Goal: Task Accomplishment & Management: Complete application form

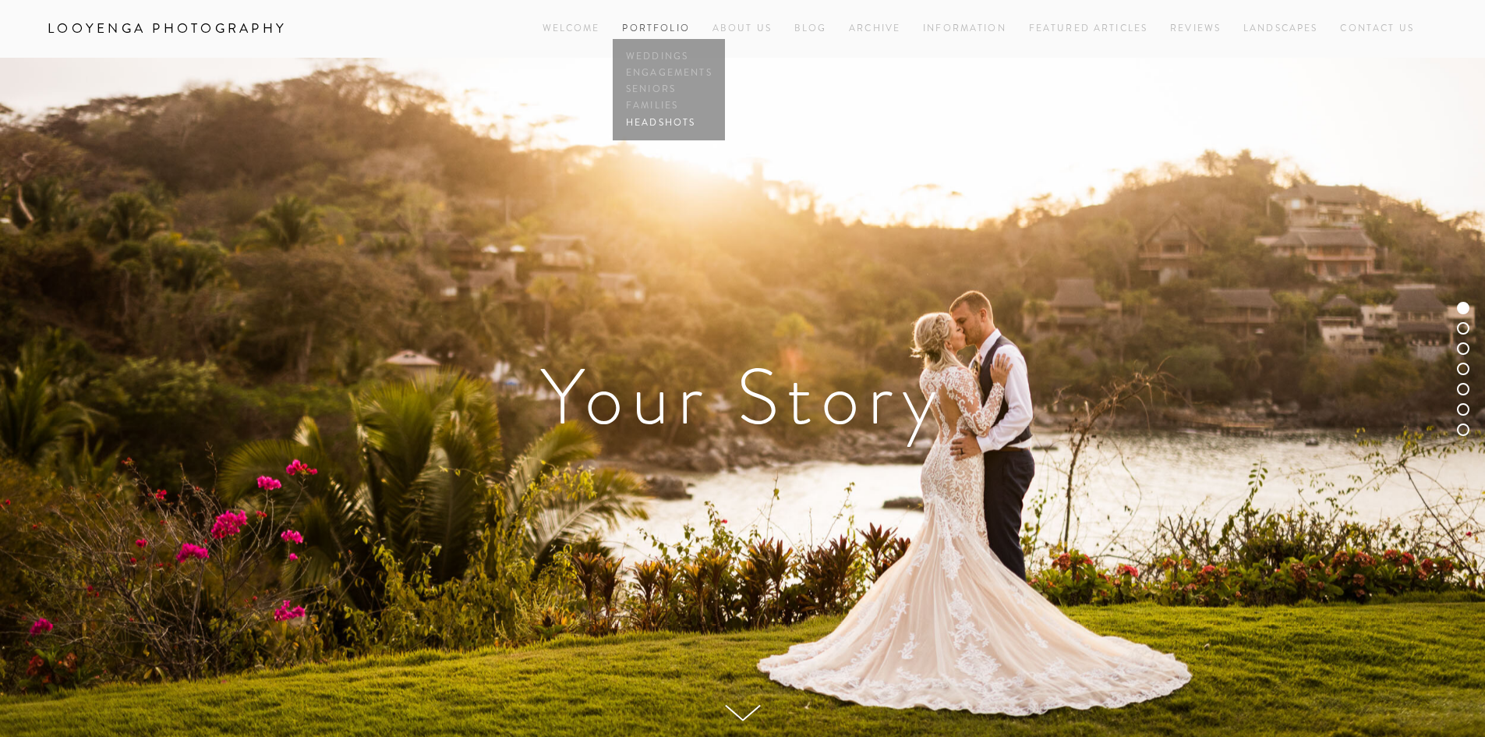
click at [667, 125] on link "Headshots" at bounding box center [669, 123] width 94 height 16
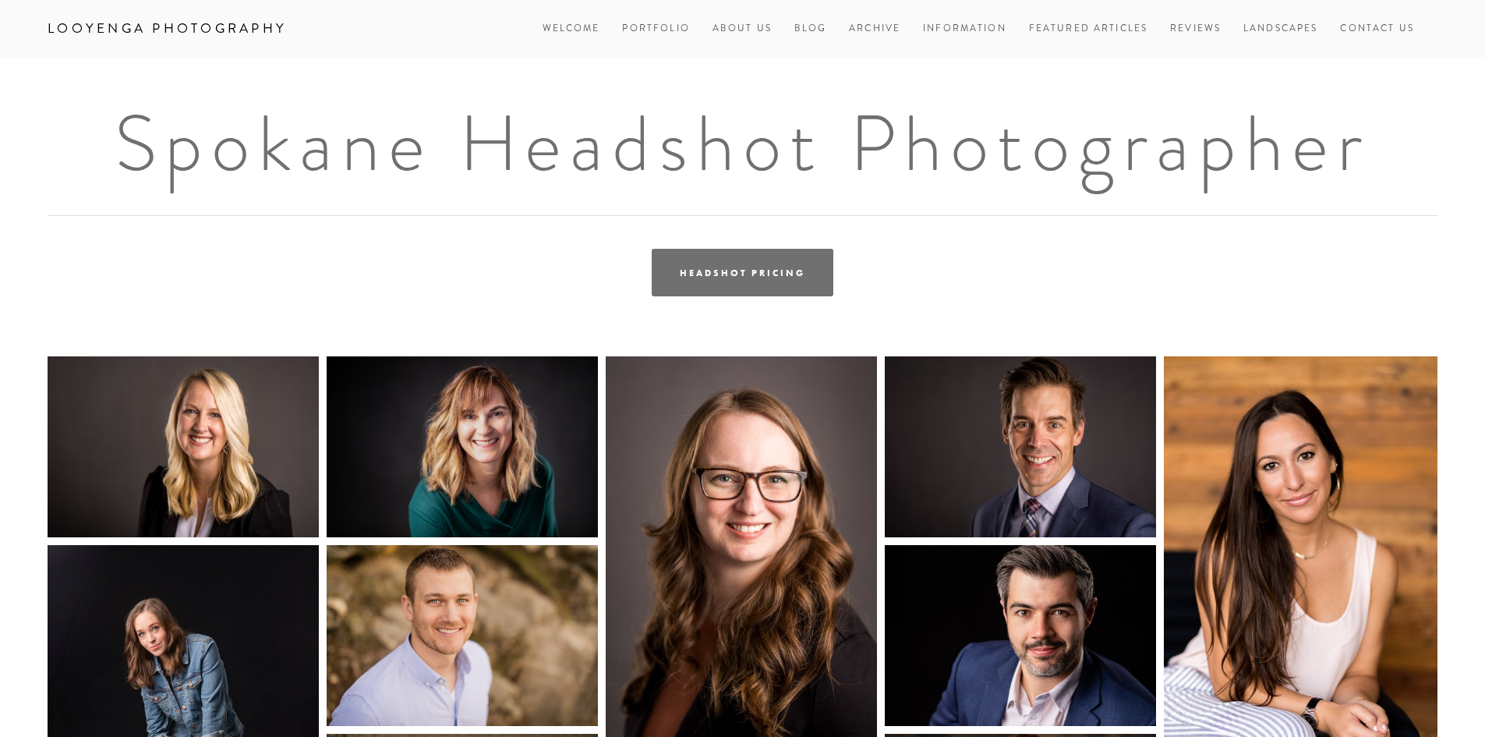
click at [771, 278] on link "Headshot Pricing" at bounding box center [742, 273] width 181 height 48
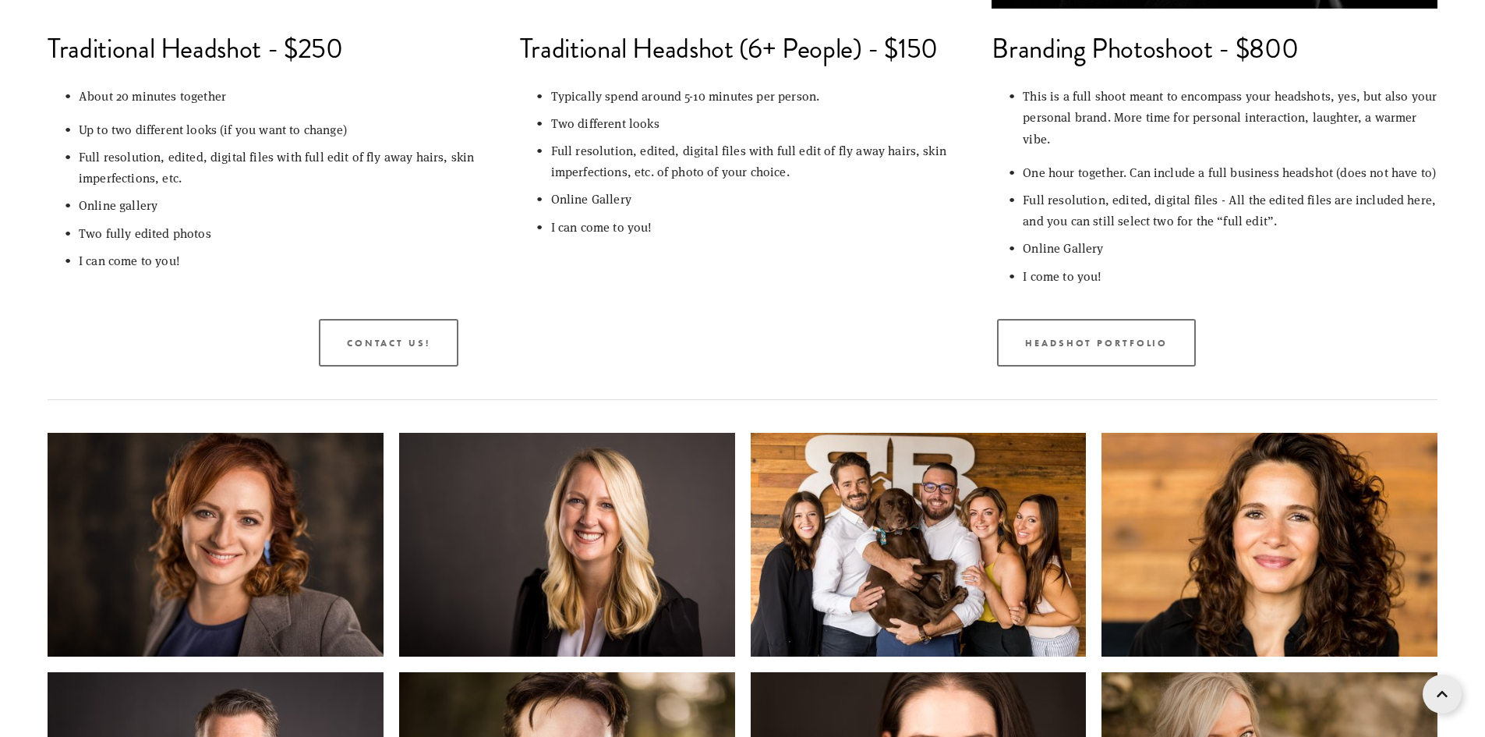
scroll to position [1481, 0]
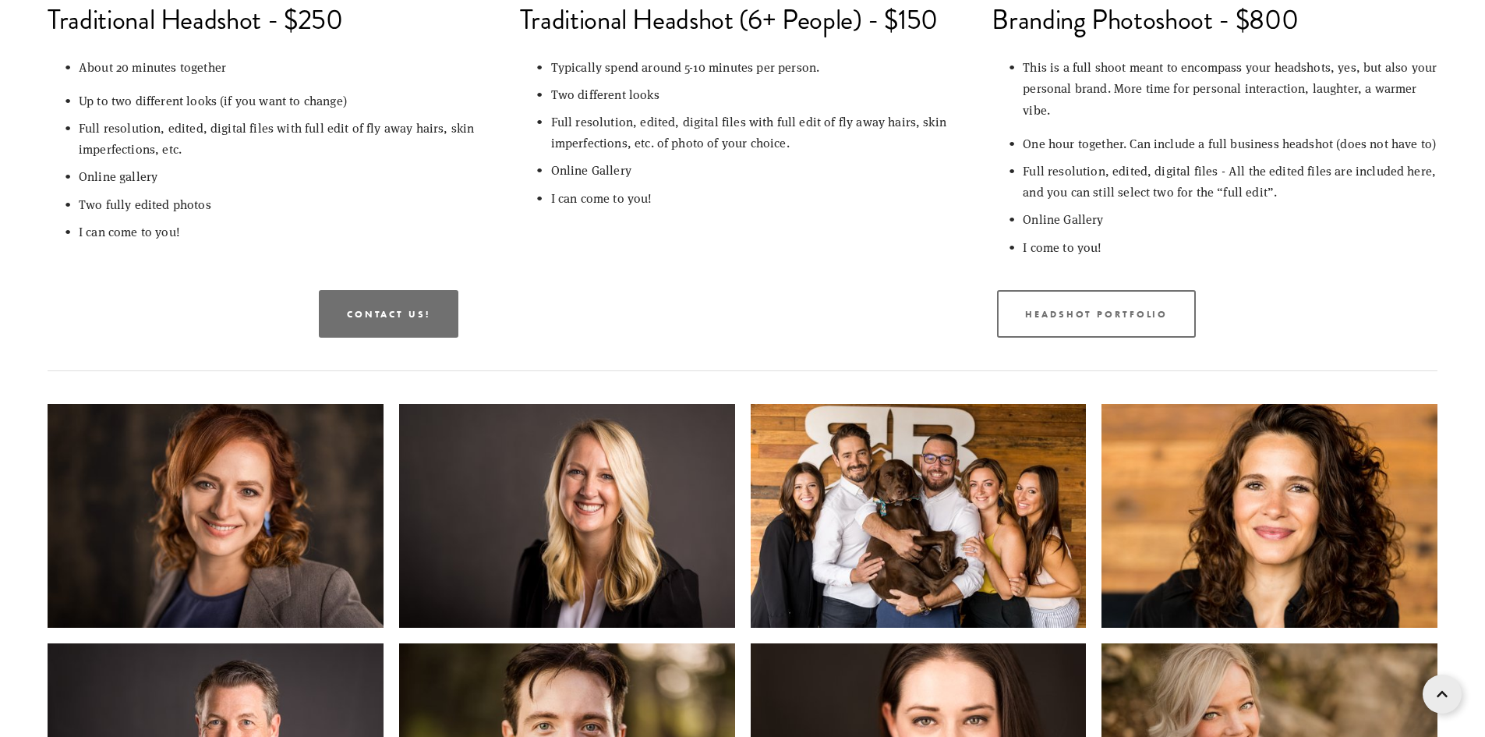
click at [429, 328] on link "Contact us!" at bounding box center [389, 314] width 140 height 48
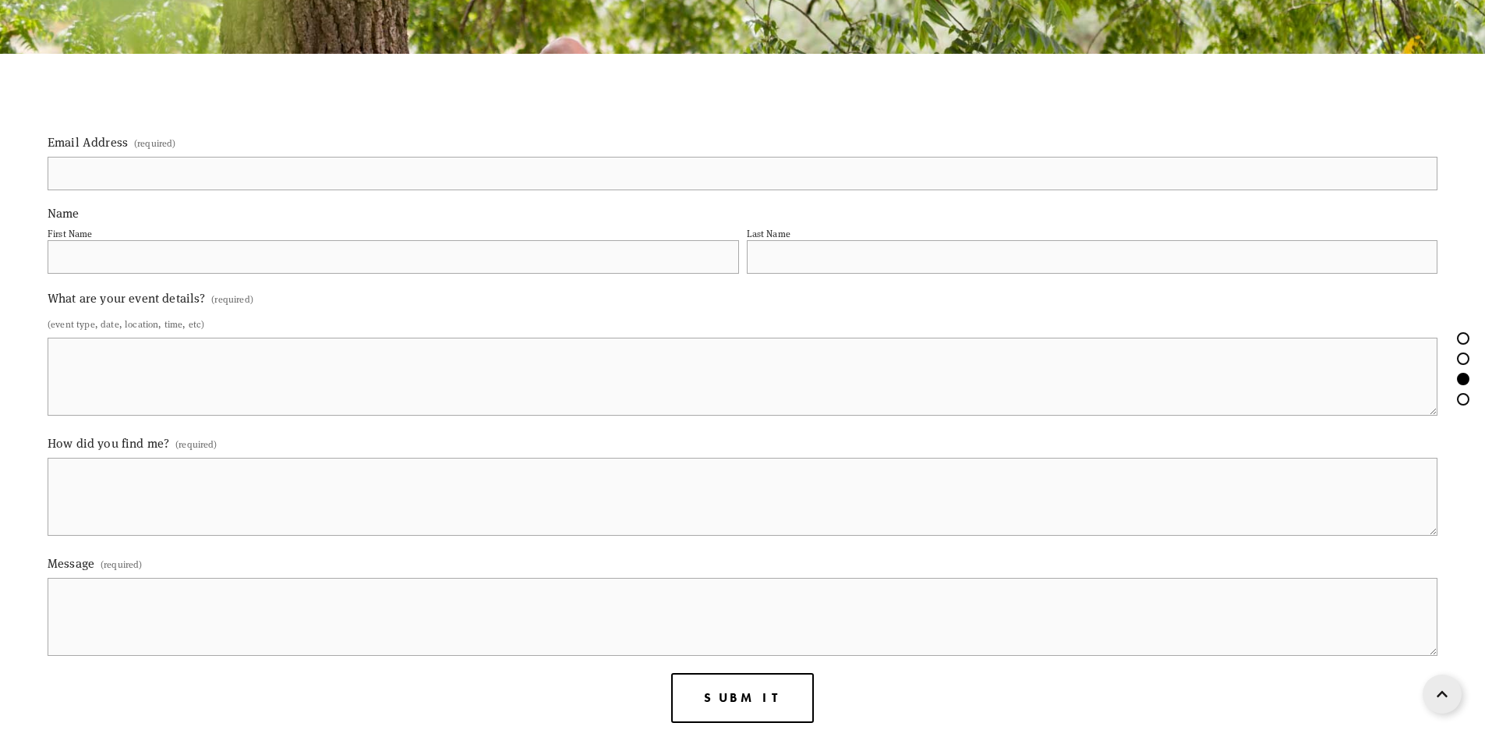
scroll to position [1715, 0]
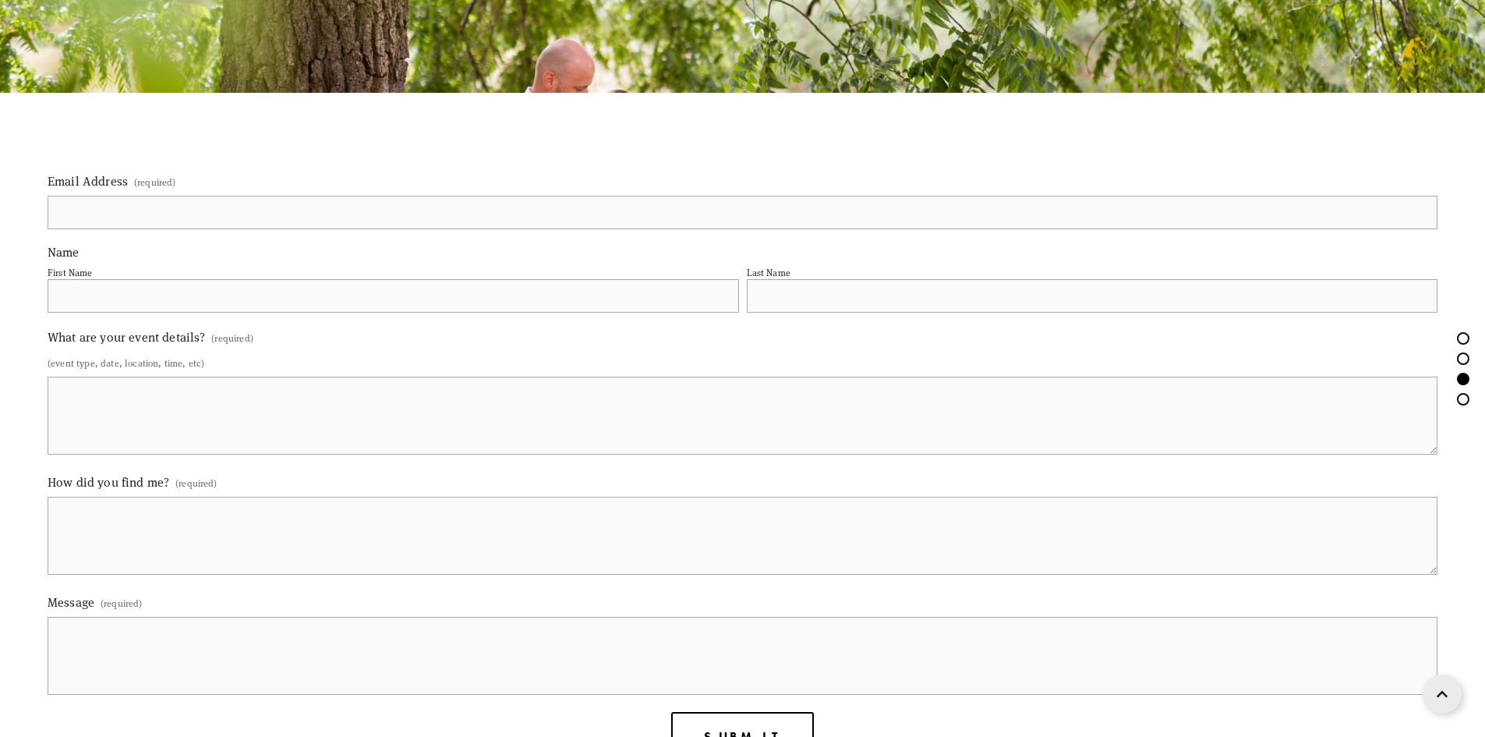
click at [213, 208] on input "Email Address (required)" at bounding box center [743, 213] width 1390 height 34
type input "b"
click at [174, 216] on input "blanphere" at bounding box center [743, 213] width 1390 height 34
type input "[EMAIL_ADDRESS][DOMAIN_NAME]"
click at [154, 305] on input "First Name" at bounding box center [394, 296] width 692 height 34
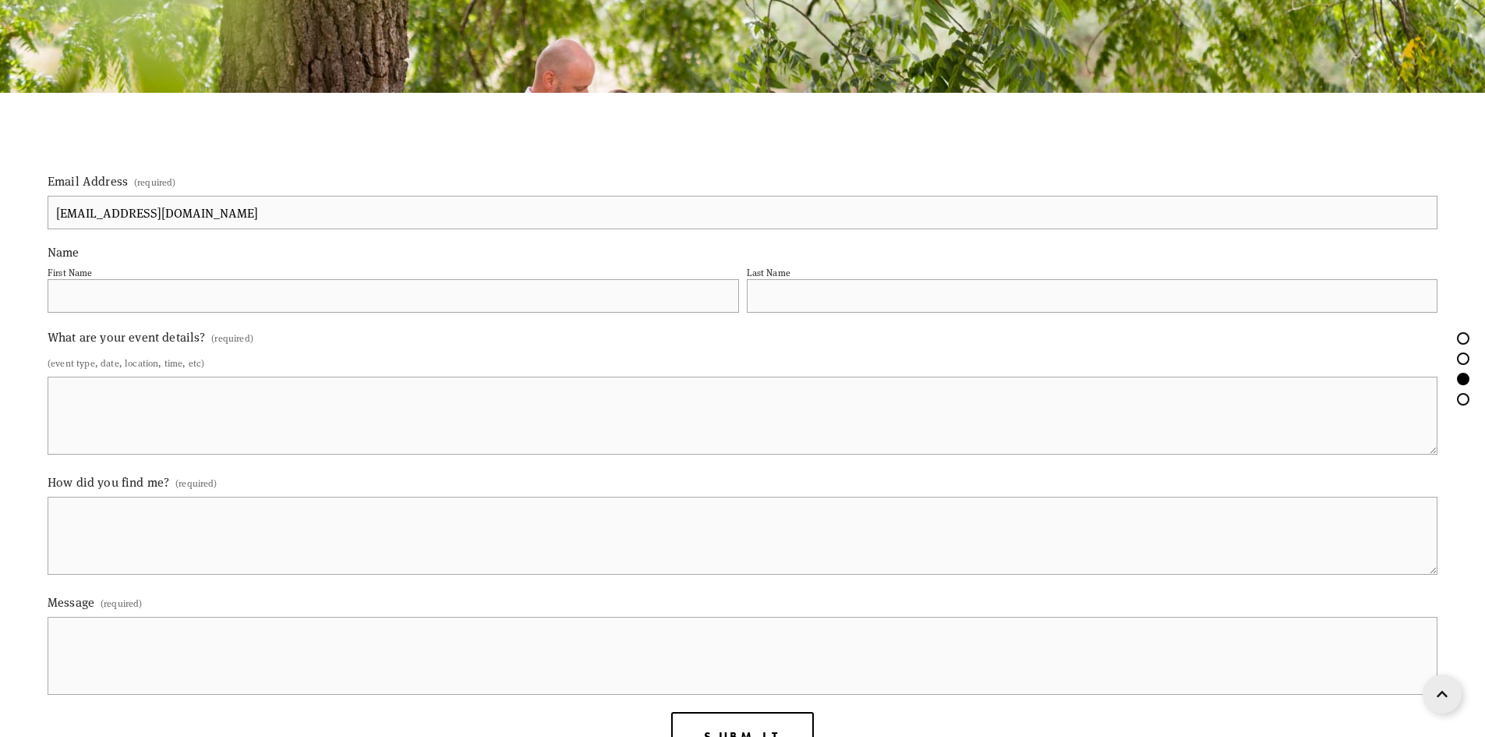
type input "Brayden"
type input "[PERSON_NAME]"
click at [604, 433] on textarea "What are your event details? (required)" at bounding box center [743, 416] width 1390 height 78
type textarea "C"
type textarea "Y"
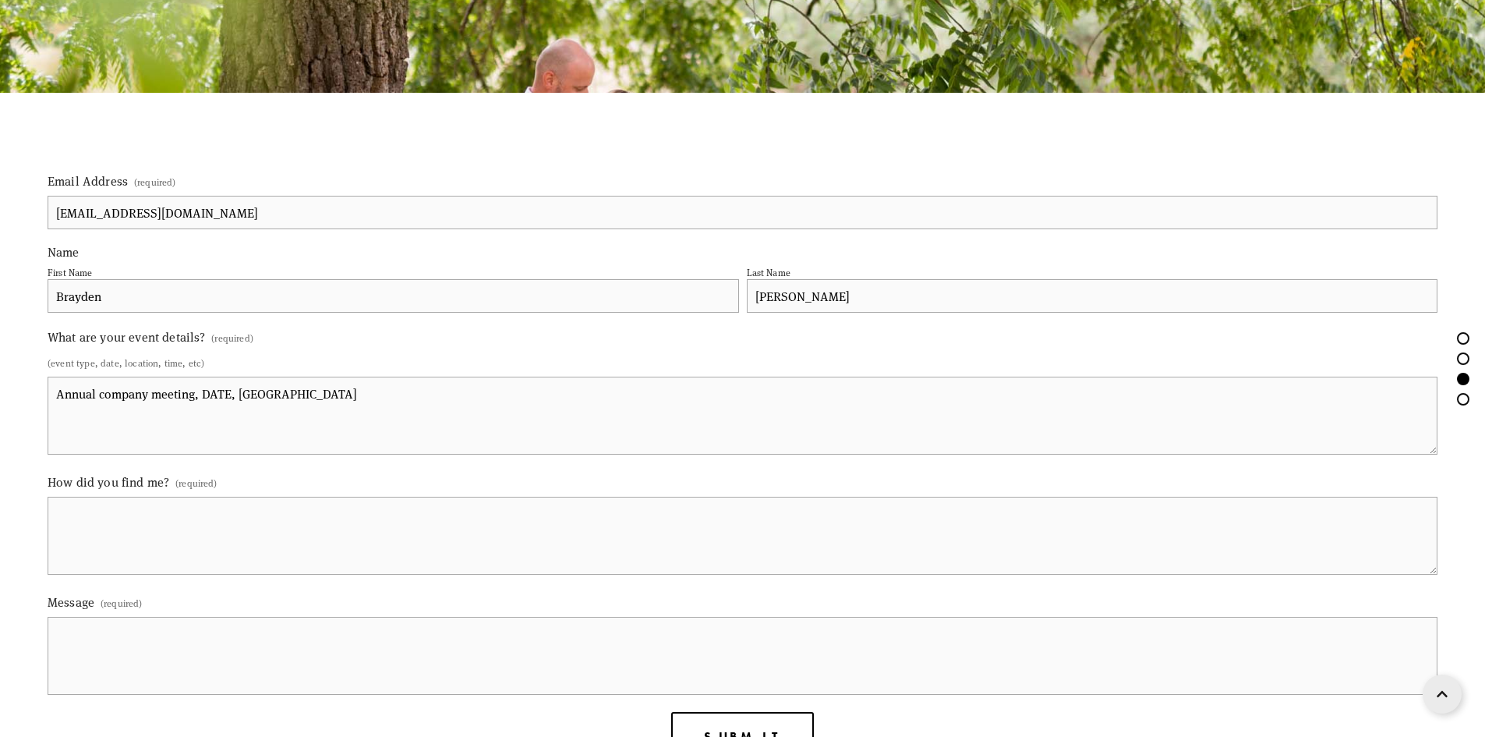
type textarea "Annual company meeting, DATE, [GEOGRAPHIC_DATA]"
click at [479, 554] on textarea "How did you find me? (required)" at bounding box center [743, 536] width 1390 height 78
type textarea "You shot Aeva and my wedding!"
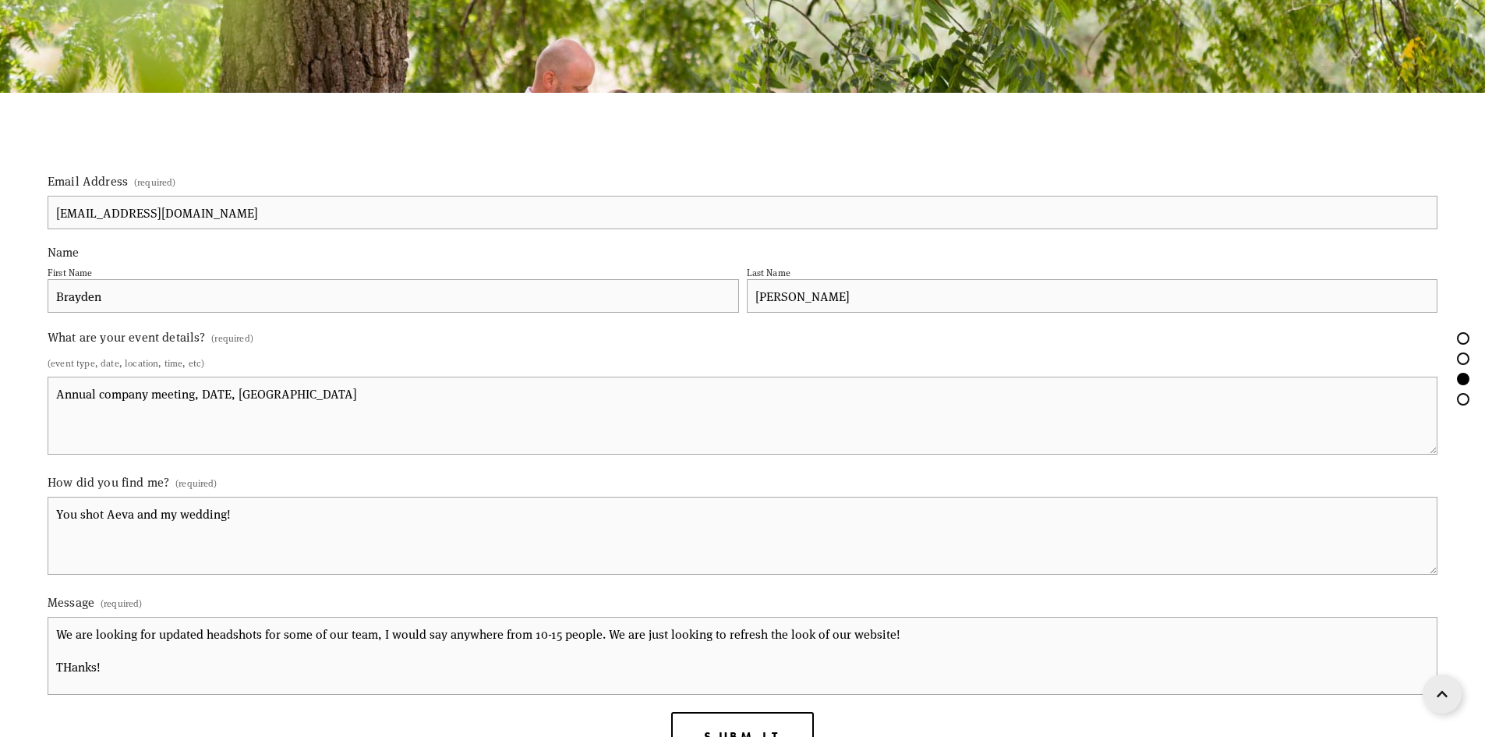
click at [77, 668] on textarea "We are looking for updated headshots for some of our team, I would say anywhere…" at bounding box center [743, 656] width 1390 height 78
click at [73, 670] on textarea "We are looking for updated headshots for some of our team, I would say anywhere…" at bounding box center [743, 656] width 1390 height 78
type textarea "We are looking for updated headshots for some of our team, I would say anywhere…"
click at [275, 532] on textarea "You shot Aeva and my wedding!" at bounding box center [743, 536] width 1390 height 78
click at [503, 395] on textarea "Annual company meeting, DATE, [GEOGRAPHIC_DATA]" at bounding box center [743, 416] width 1390 height 78
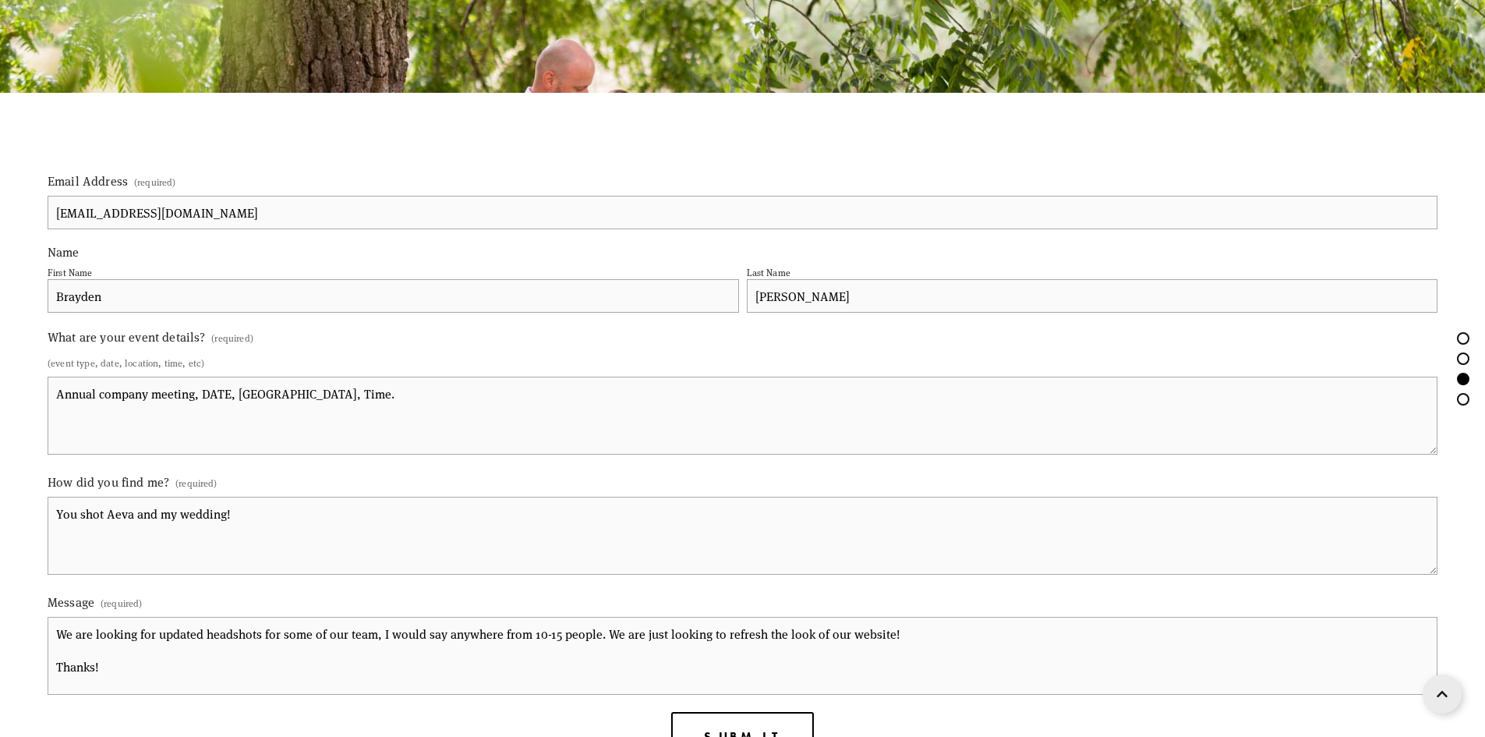
click at [230, 387] on textarea "Annual company meeting, DATE, [GEOGRAPHIC_DATA], Time." at bounding box center [743, 416] width 1390 height 78
click at [440, 396] on textarea "Annual company meeting, [DATE], [GEOGRAPHIC_DATA], Time." at bounding box center [743, 416] width 1390 height 78
type textarea "Annual company meeting, [DATE], [GEOGRAPHIC_DATA], noon or just after."
click at [1014, 648] on textarea "We are looking for updated headshots for some of our team, I would say anywhere…" at bounding box center [743, 656] width 1390 height 78
click at [994, 639] on textarea "We are looking for updated headshots for some of our team, I would say anywhere…" at bounding box center [743, 656] width 1390 height 78
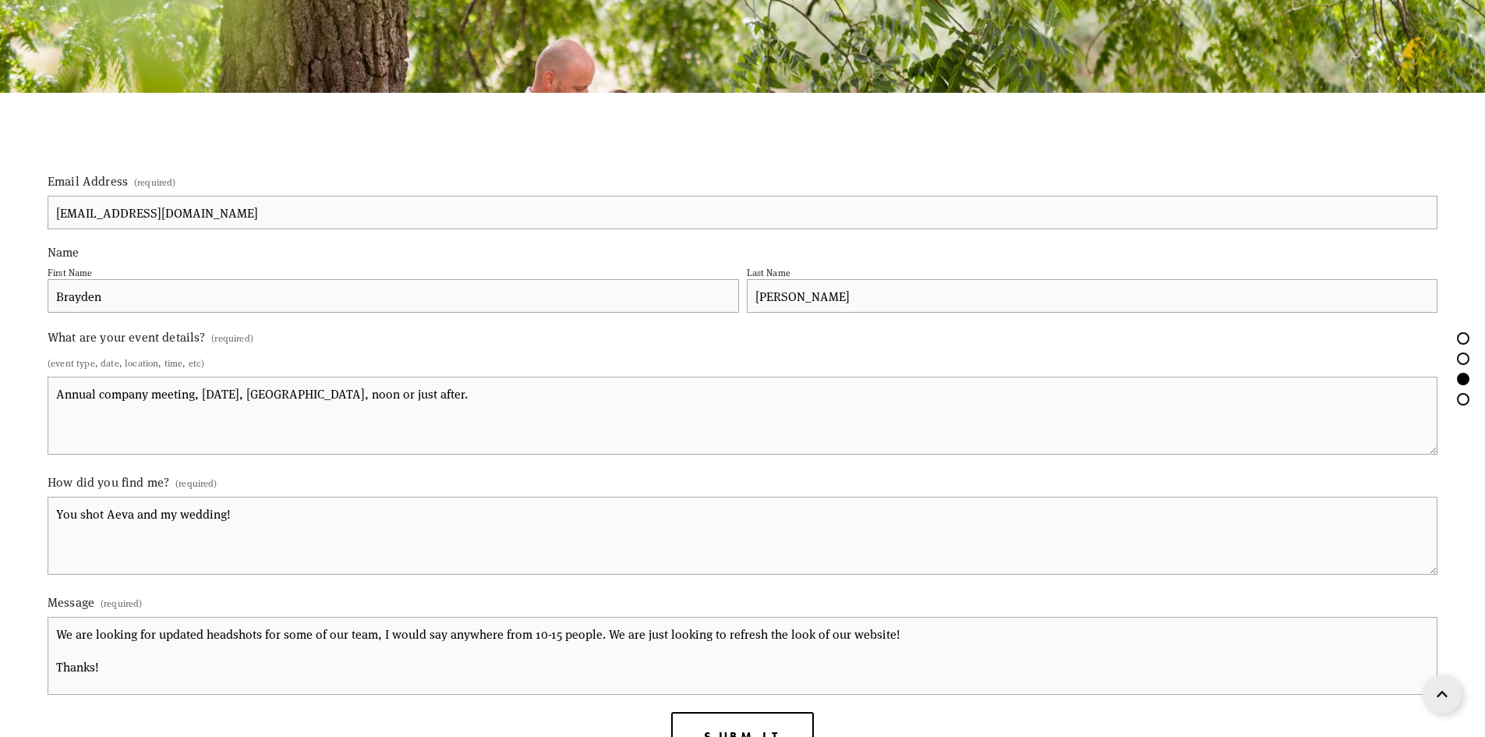
click at [539, 633] on textarea "We are looking for updated headshots for some of our team, I would say anywhere…" at bounding box center [743, 656] width 1390 height 78
click at [914, 627] on textarea "We are looking for updated headshots for some of our team, I would say anywhere…" at bounding box center [743, 656] width 1390 height 78
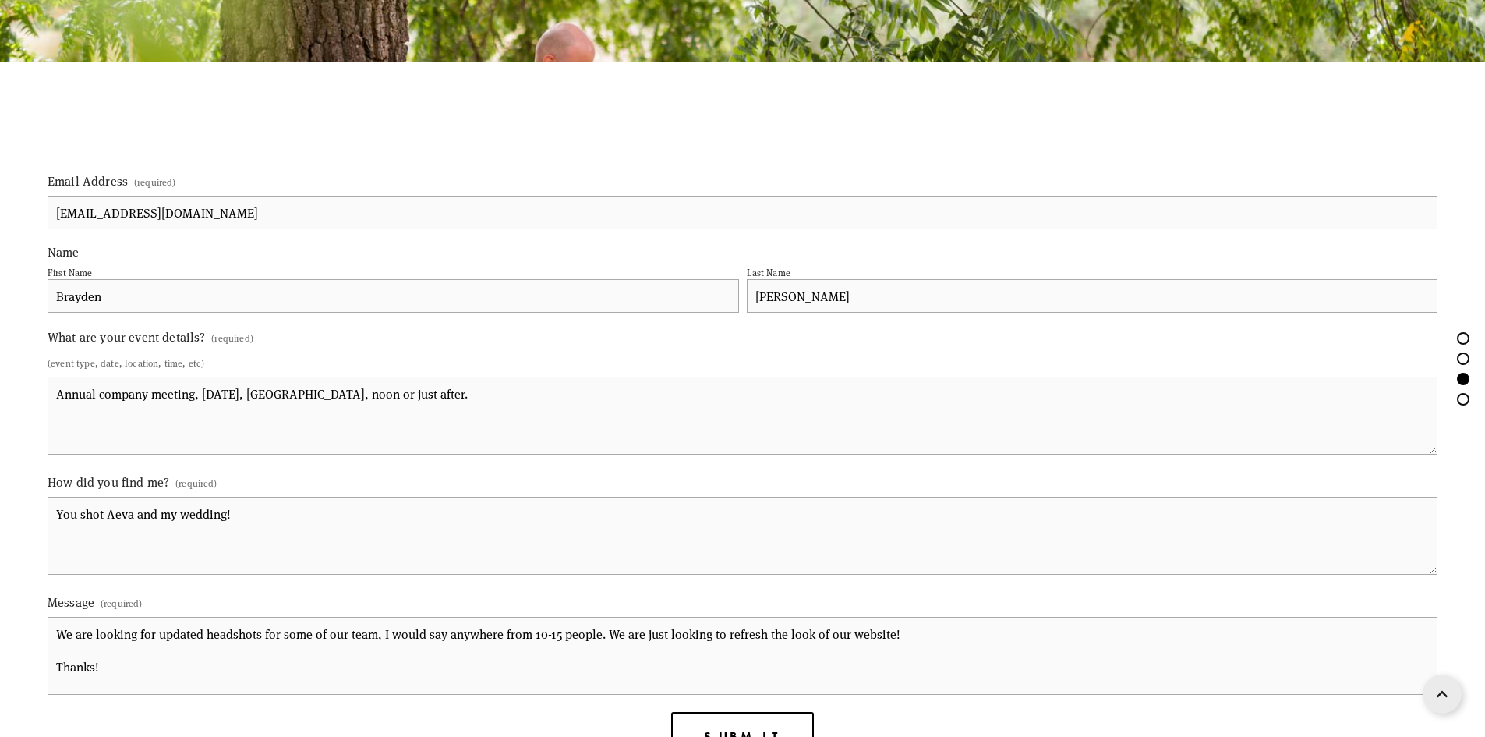
scroll to position [1793, 0]
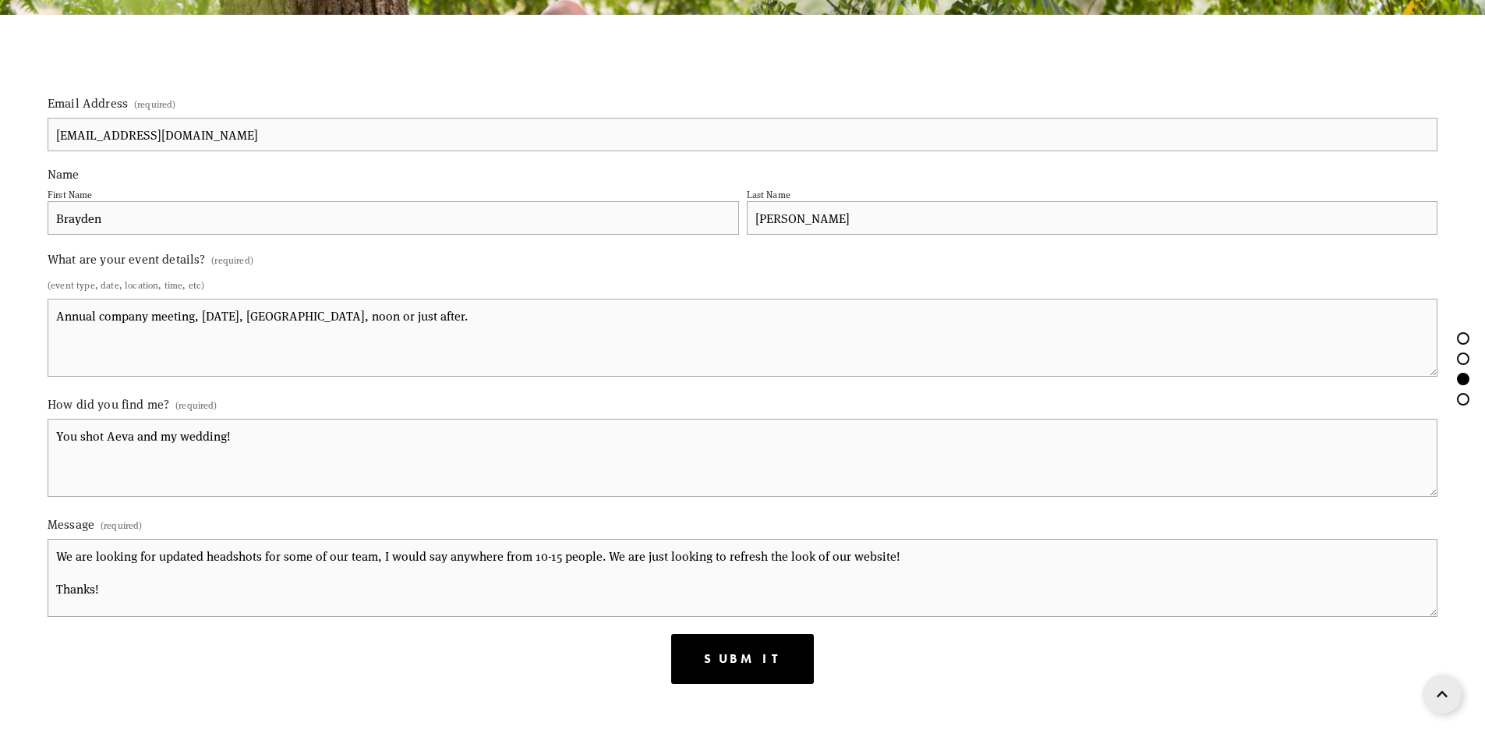
click at [716, 651] on span "Submit" at bounding box center [742, 658] width 76 height 15
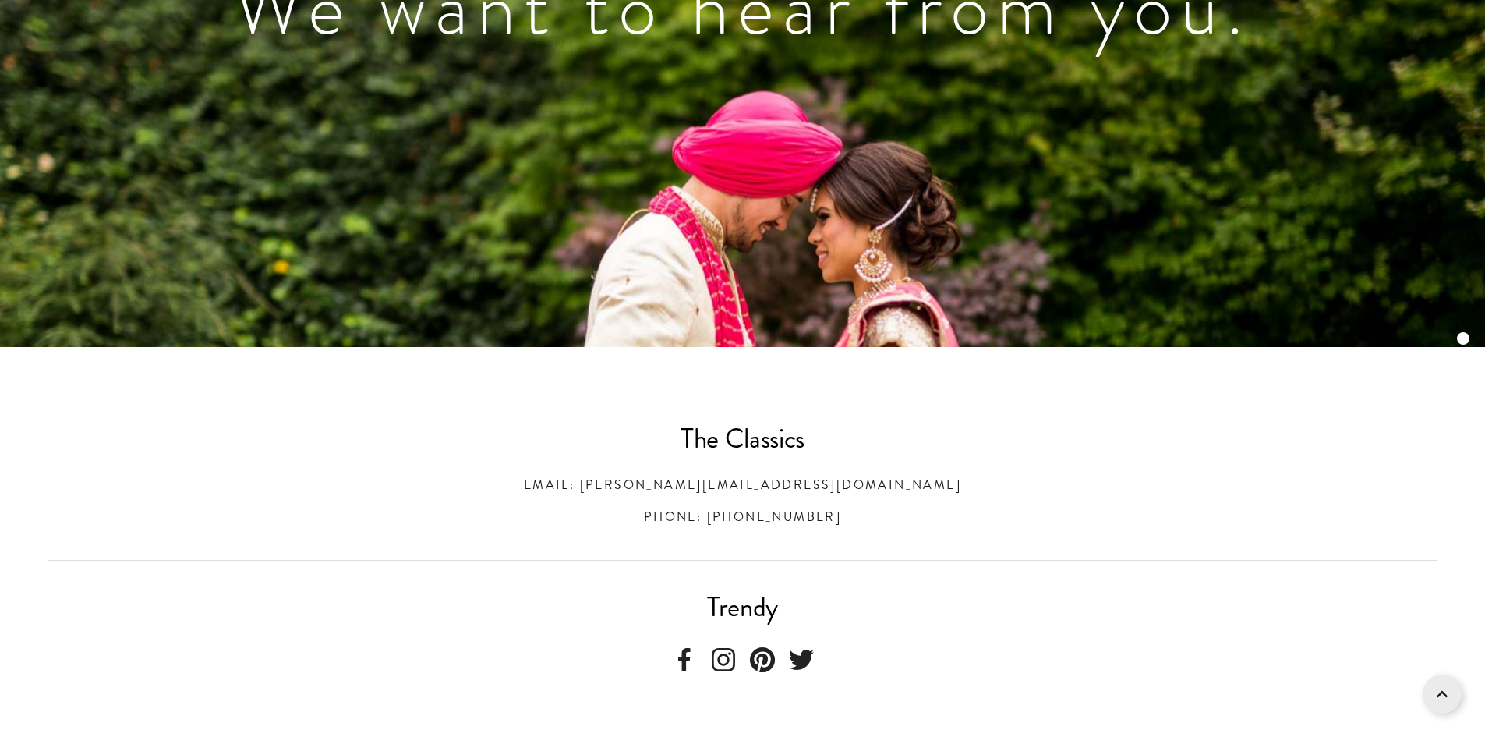
scroll to position [0, 0]
